Goal: Task Accomplishment & Management: Use online tool/utility

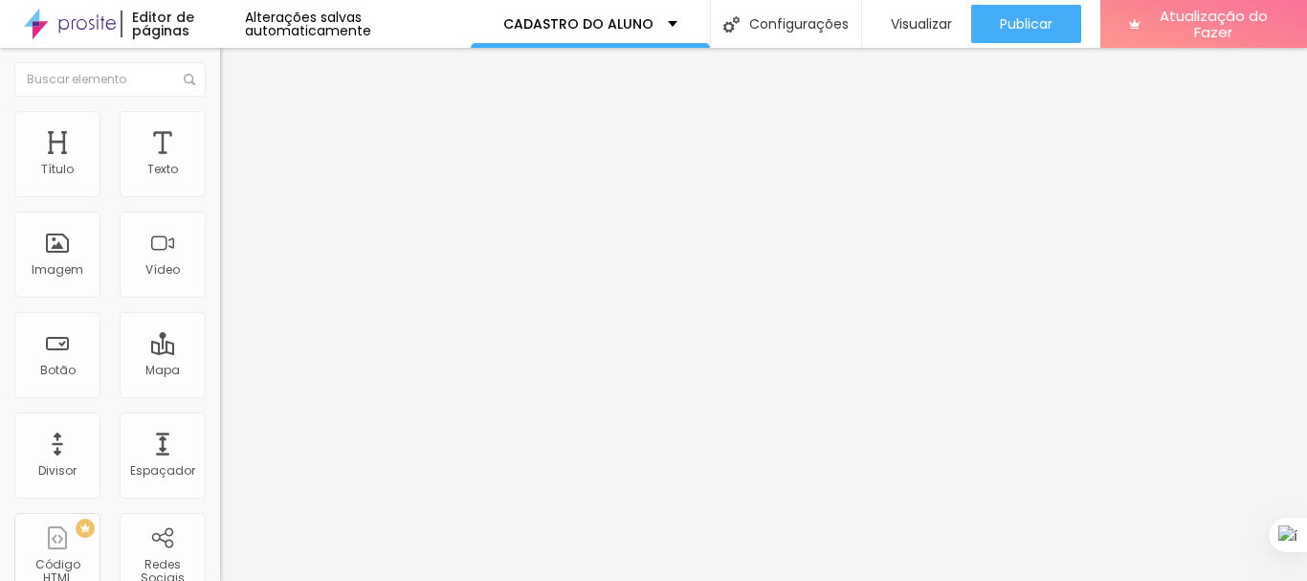
click at [220, 165] on span "Trocar imagem" at bounding box center [272, 156] width 104 height 16
click at [237, 132] on font "Estilo" at bounding box center [252, 124] width 30 height 16
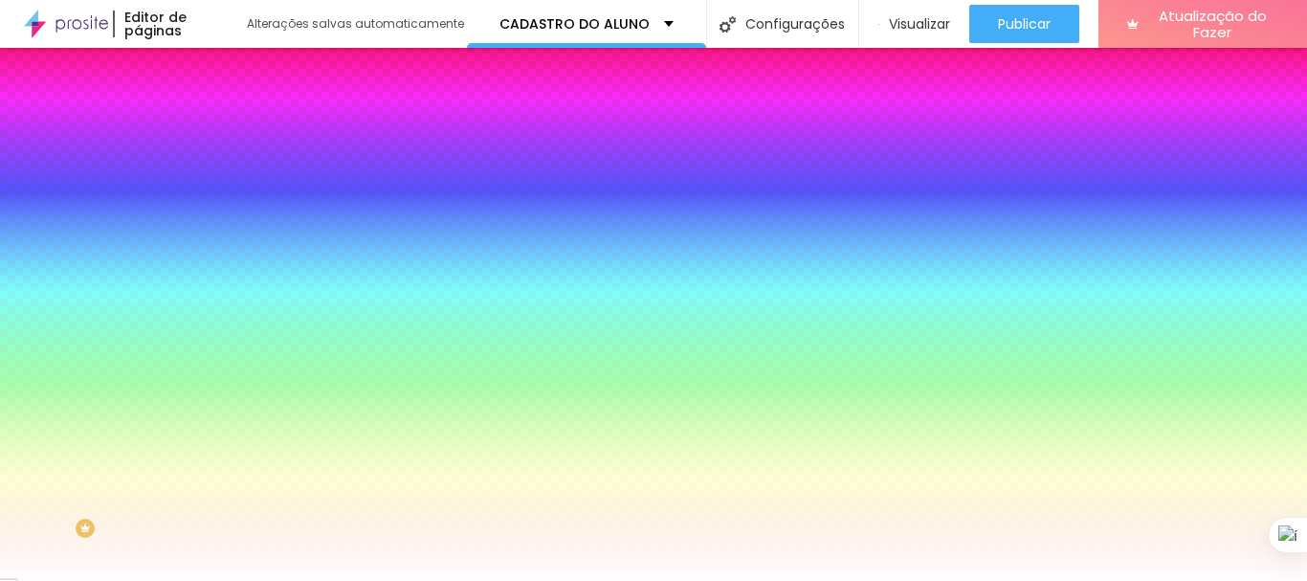
click at [234, 74] on img "button" at bounding box center [241, 69] width 15 height 15
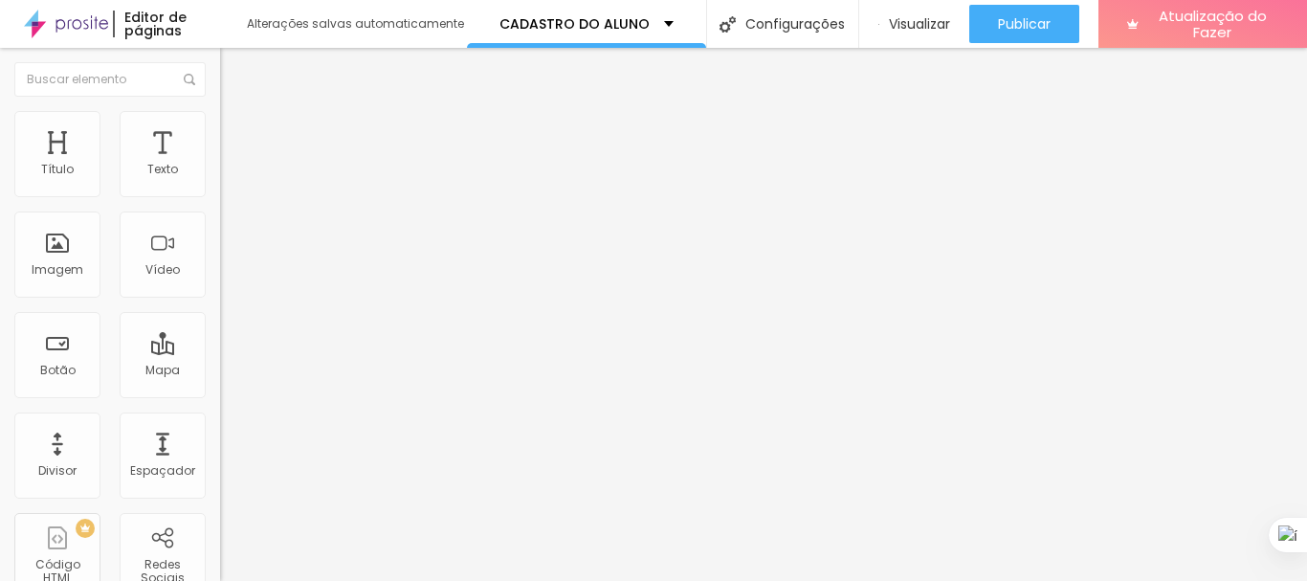
click at [232, 165] on font "Adicionar imagem" at bounding box center [288, 156] width 112 height 16
click at [918, 16] on font "Visualizar" at bounding box center [919, 23] width 61 height 19
click at [905, 28] on font "Visualizar" at bounding box center [919, 23] width 61 height 19
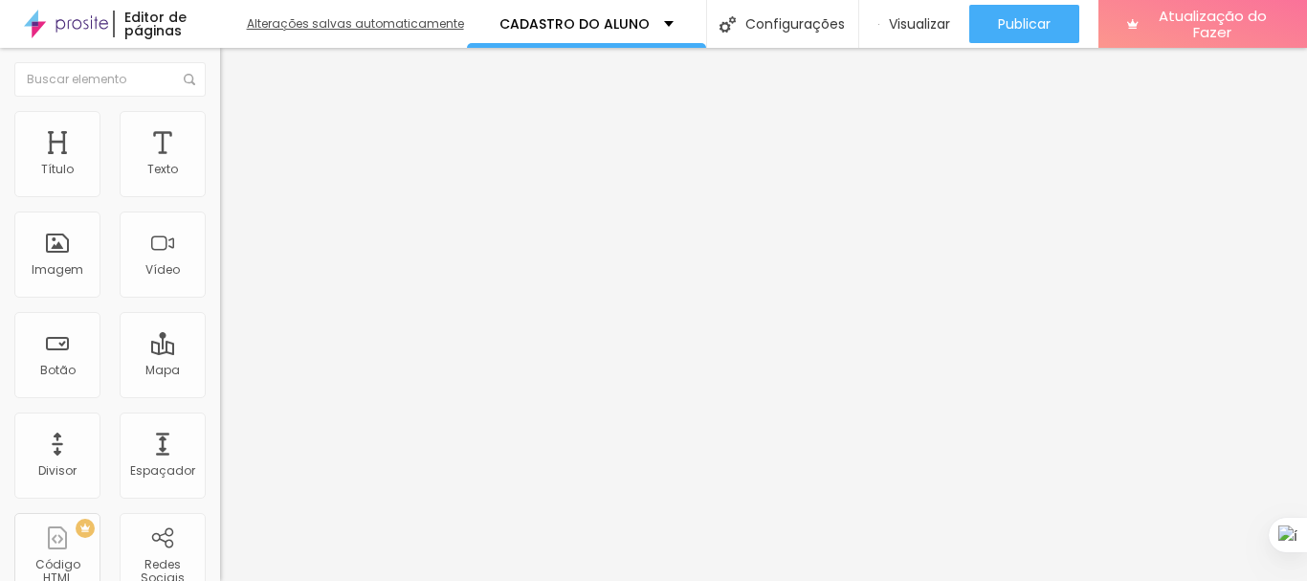
click at [385, 19] on font "Alterações salvas automaticamente" at bounding box center [355, 23] width 217 height 16
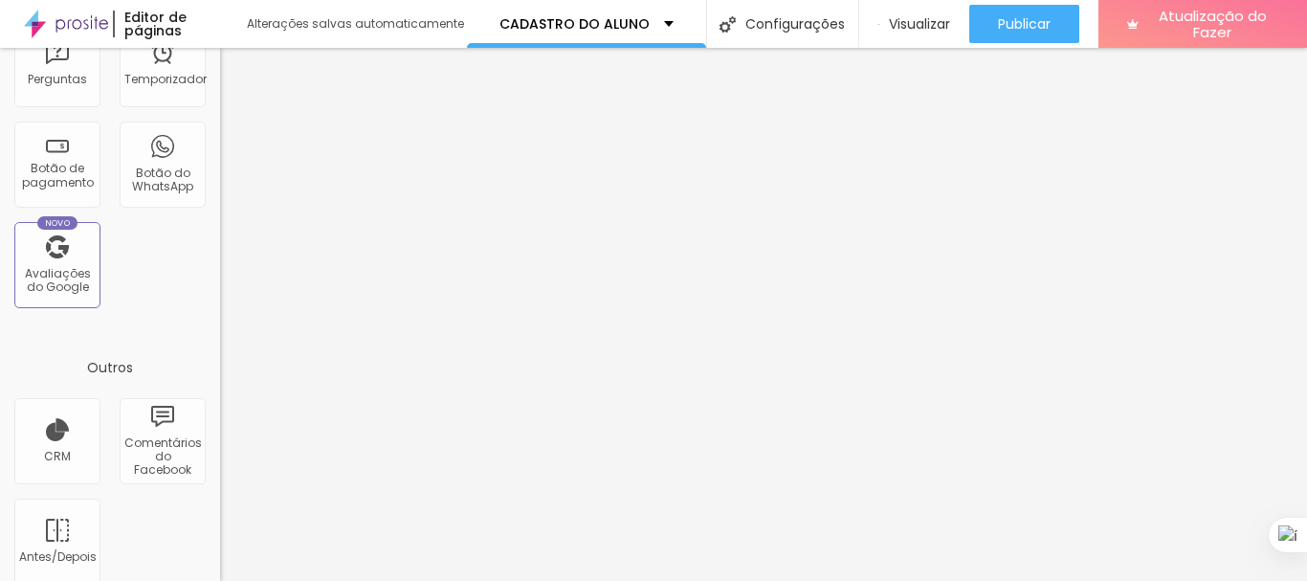
scroll to position [711, 0]
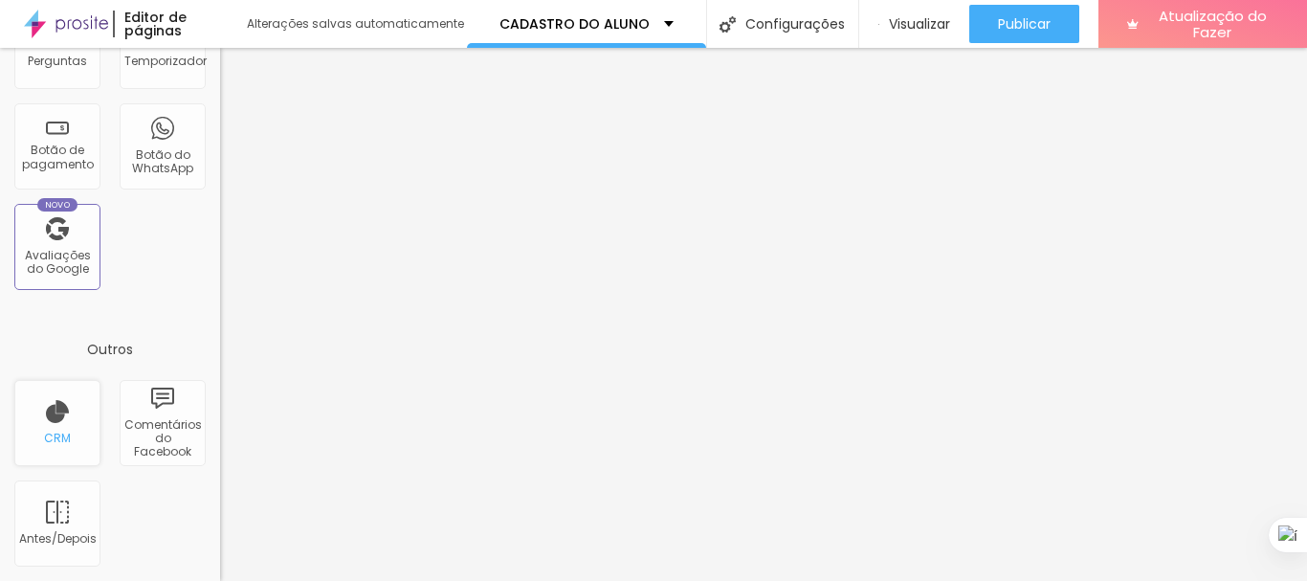
click at [56, 427] on div "CRM" at bounding box center [57, 423] width 86 height 86
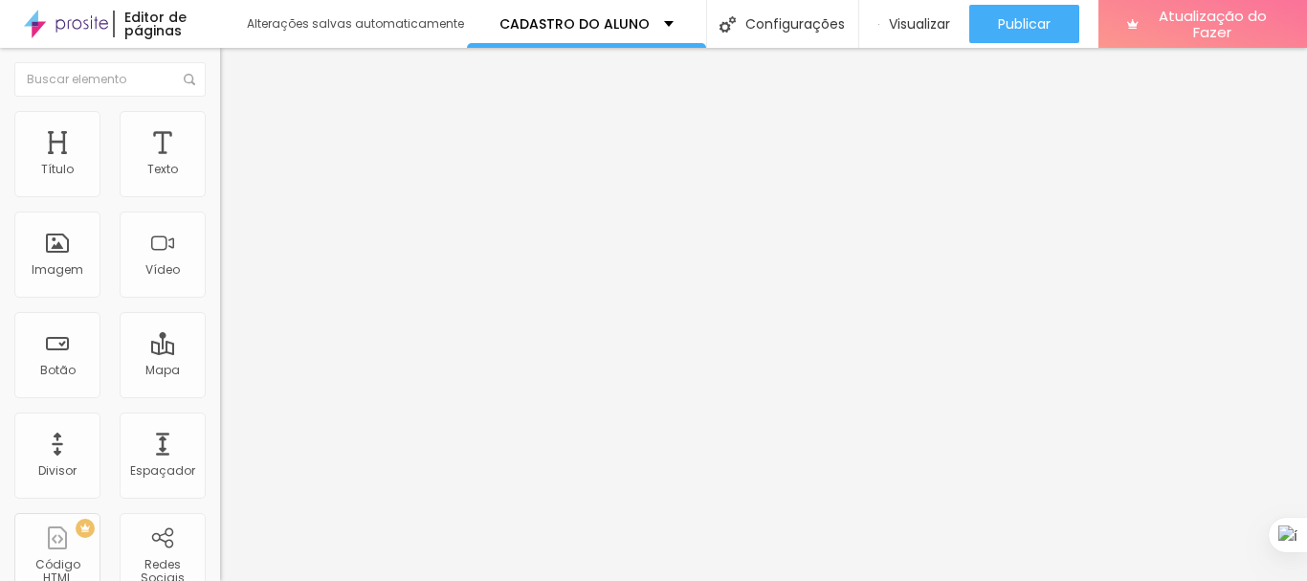
click at [220, 193] on img at bounding box center [225, 198] width 11 height 11
drag, startPoint x: 338, startPoint y: 382, endPoint x: 347, endPoint y: 248, distance: 134.3
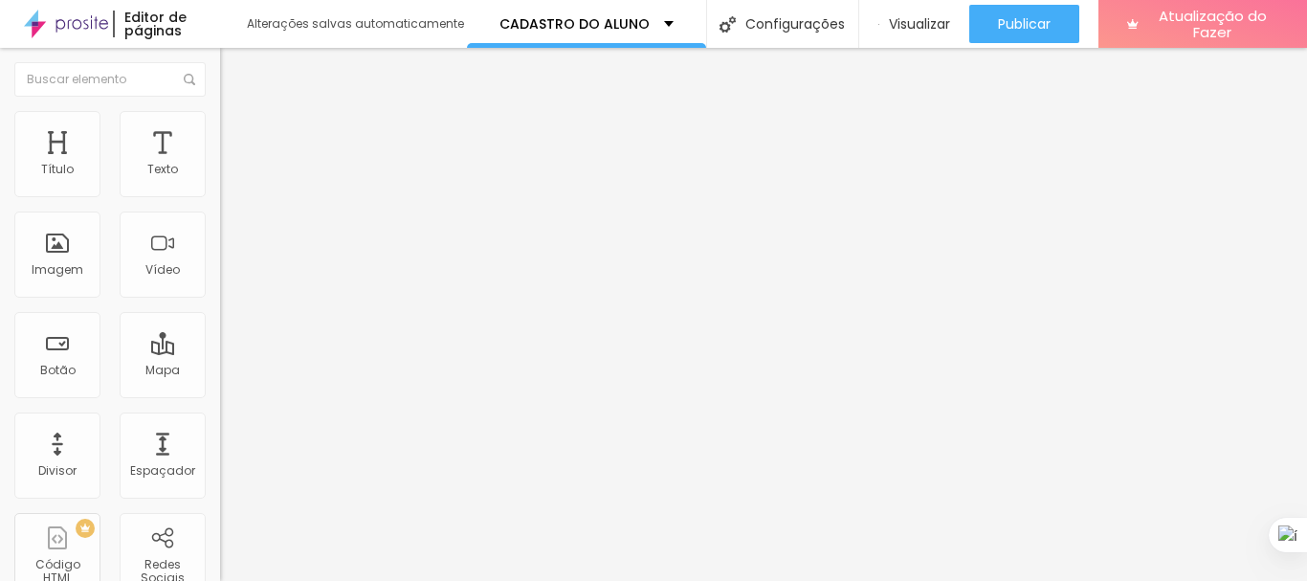
scroll to position [978, 0]
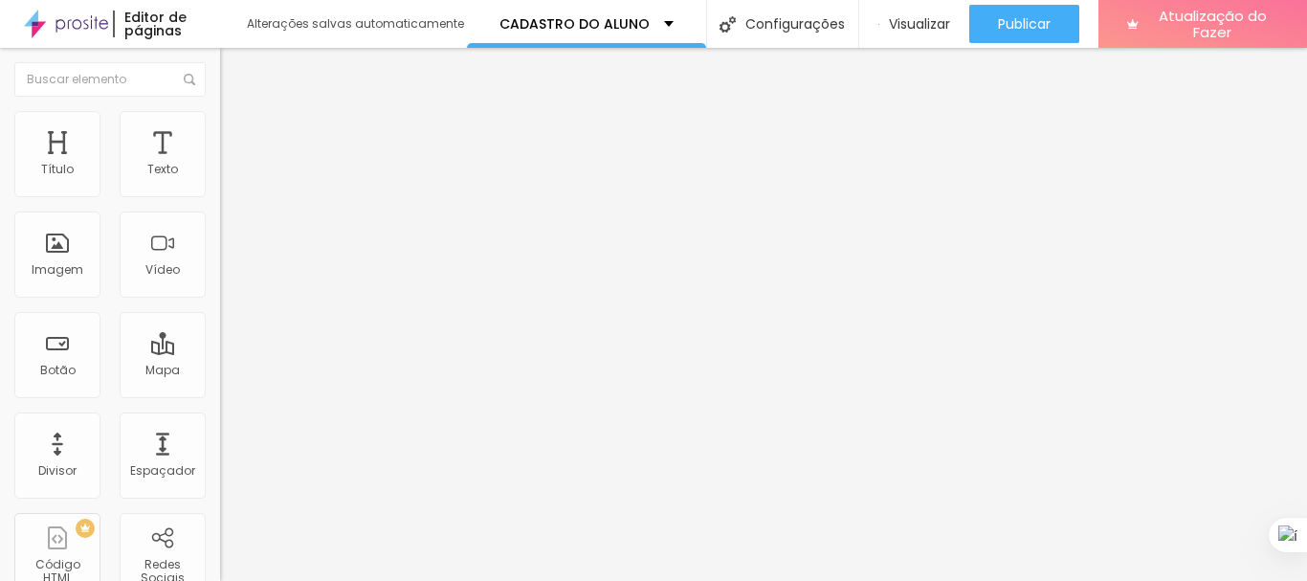
scroll to position [787, 0]
